Goal: Task Accomplishment & Management: Use online tool/utility

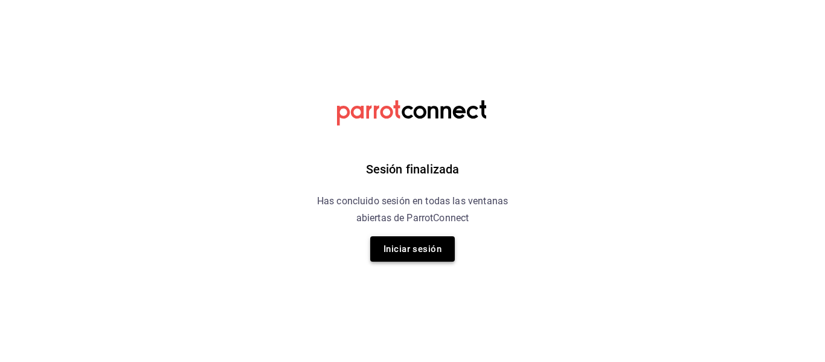
click at [405, 241] on button "Iniciar sesión" at bounding box center [412, 248] width 85 height 25
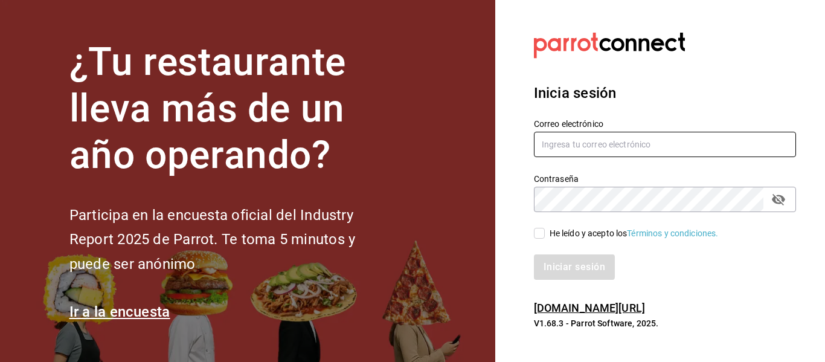
type input "adrianasc324@gmail.com.mx"
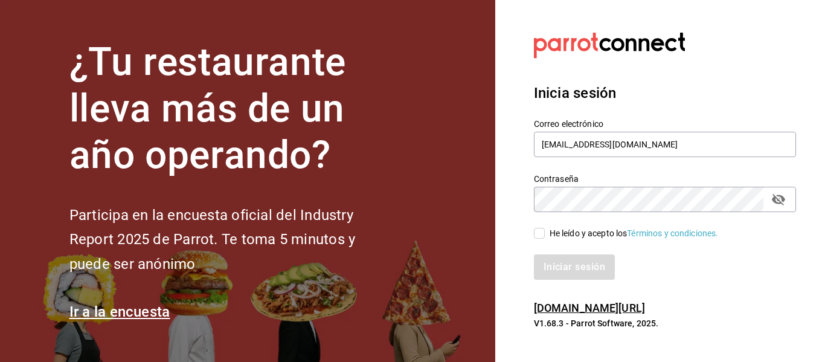
click at [541, 231] on input "He leído y acepto los Términos y condiciones." at bounding box center [539, 233] width 11 height 11
checkbox input "true"
click at [550, 261] on button "Iniciar sesión" at bounding box center [575, 266] width 82 height 25
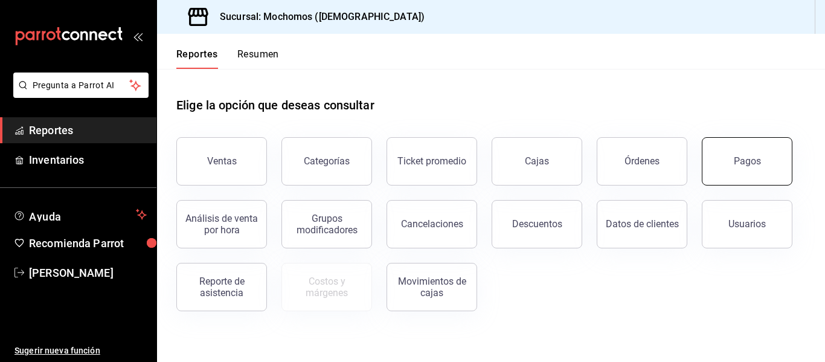
click at [705, 169] on div "Pagos" at bounding box center [739, 154] width 105 height 63
click at [765, 172] on button "Pagos" at bounding box center [747, 161] width 91 height 48
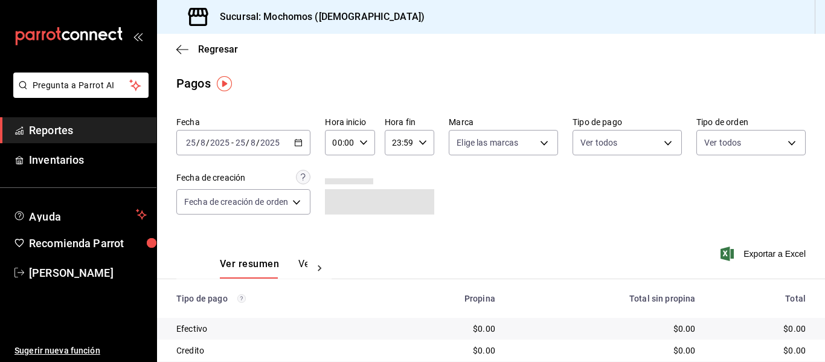
click at [368, 147] on div "00:00 Hora inicio" at bounding box center [350, 142] width 50 height 25
click at [338, 203] on button "05" at bounding box center [338, 197] width 19 height 24
type input "05:00"
click at [628, 206] on div at bounding box center [412, 181] width 825 height 362
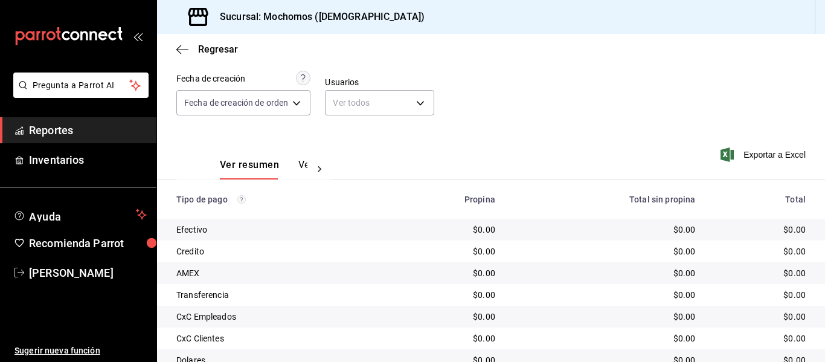
scroll to position [172, 0]
